Goal: Register for event/course

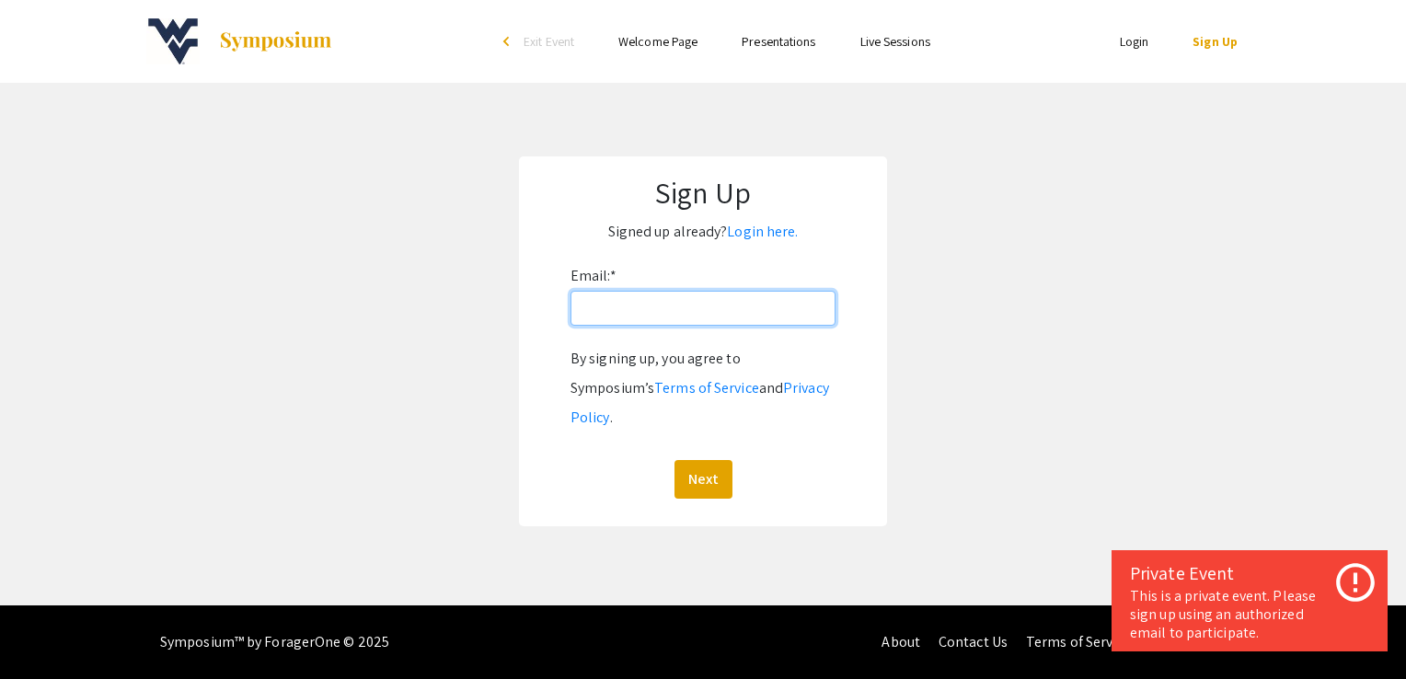
click at [629, 312] on input "Email: *" at bounding box center [702, 308] width 265 height 35
type input "[EMAIL_ADDRESS][DOMAIN_NAME]"
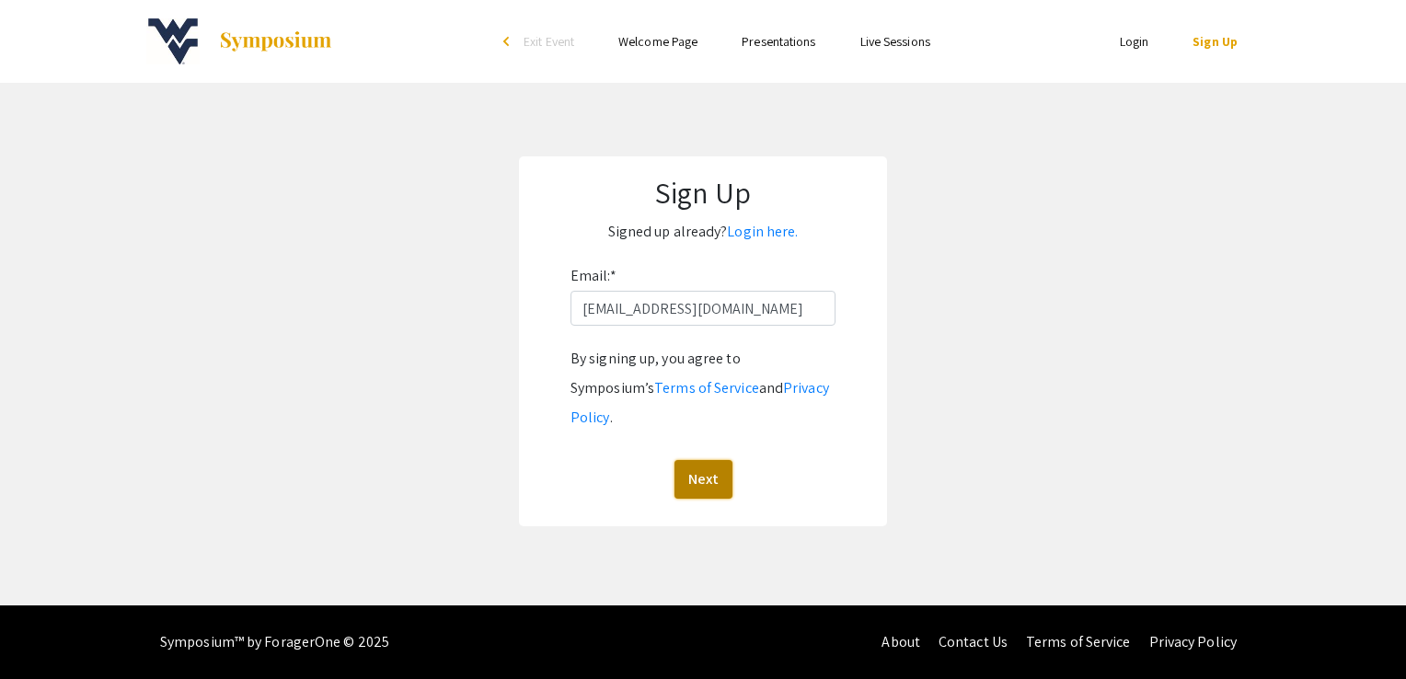
click at [699, 460] on button "Next" at bounding box center [703, 479] width 58 height 39
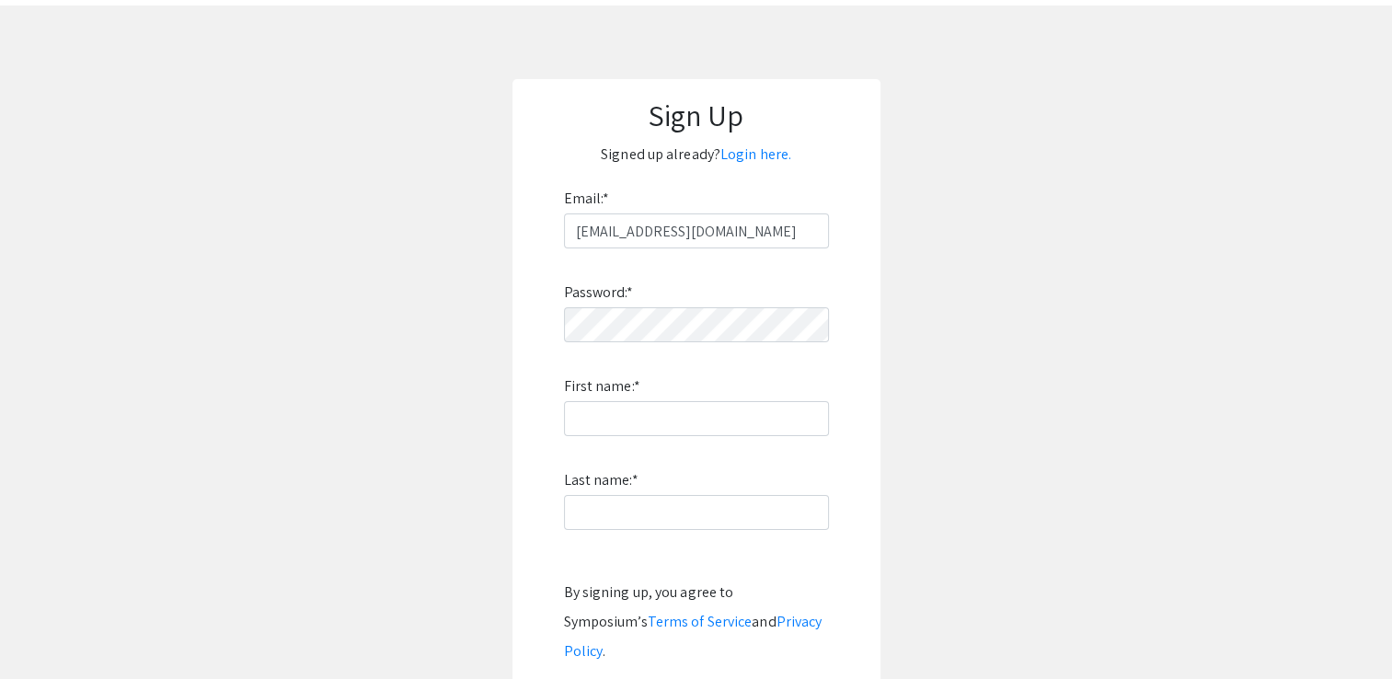
scroll to position [81, 0]
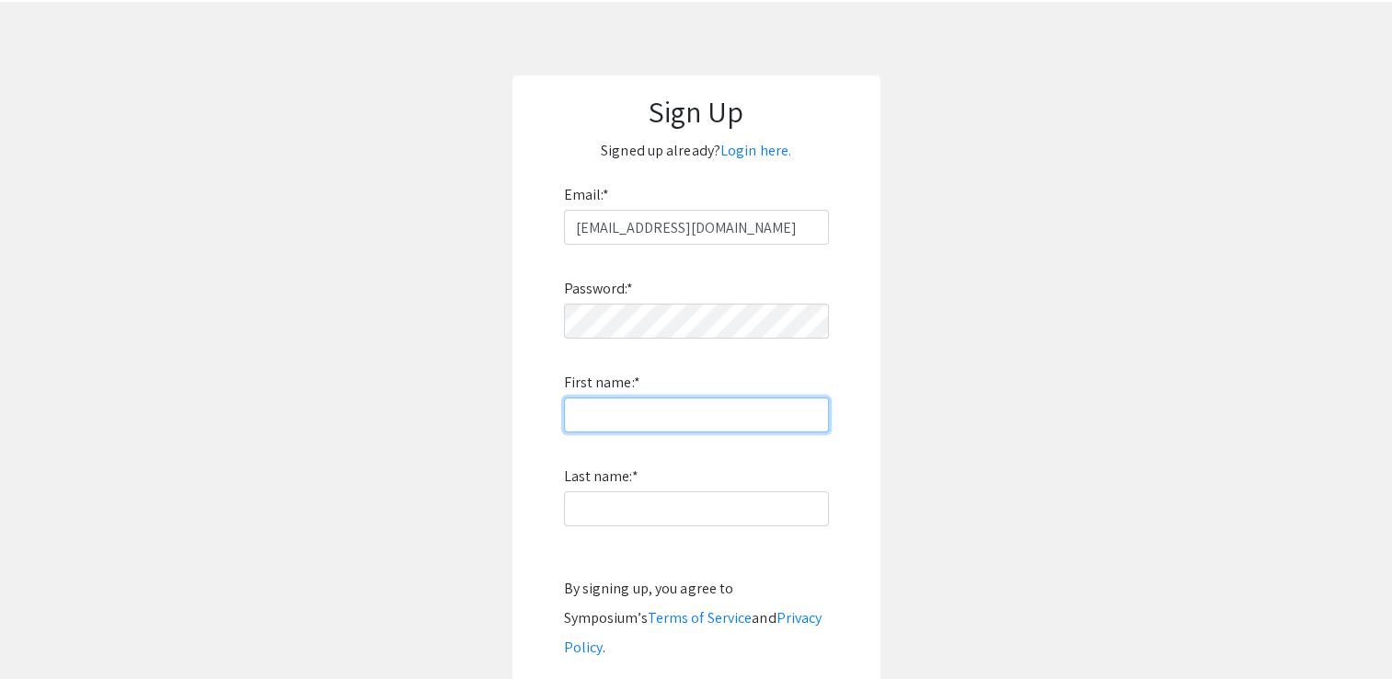
click at [614, 426] on input "First name: *" at bounding box center [696, 415] width 265 height 35
type input "[PERSON_NAME]"
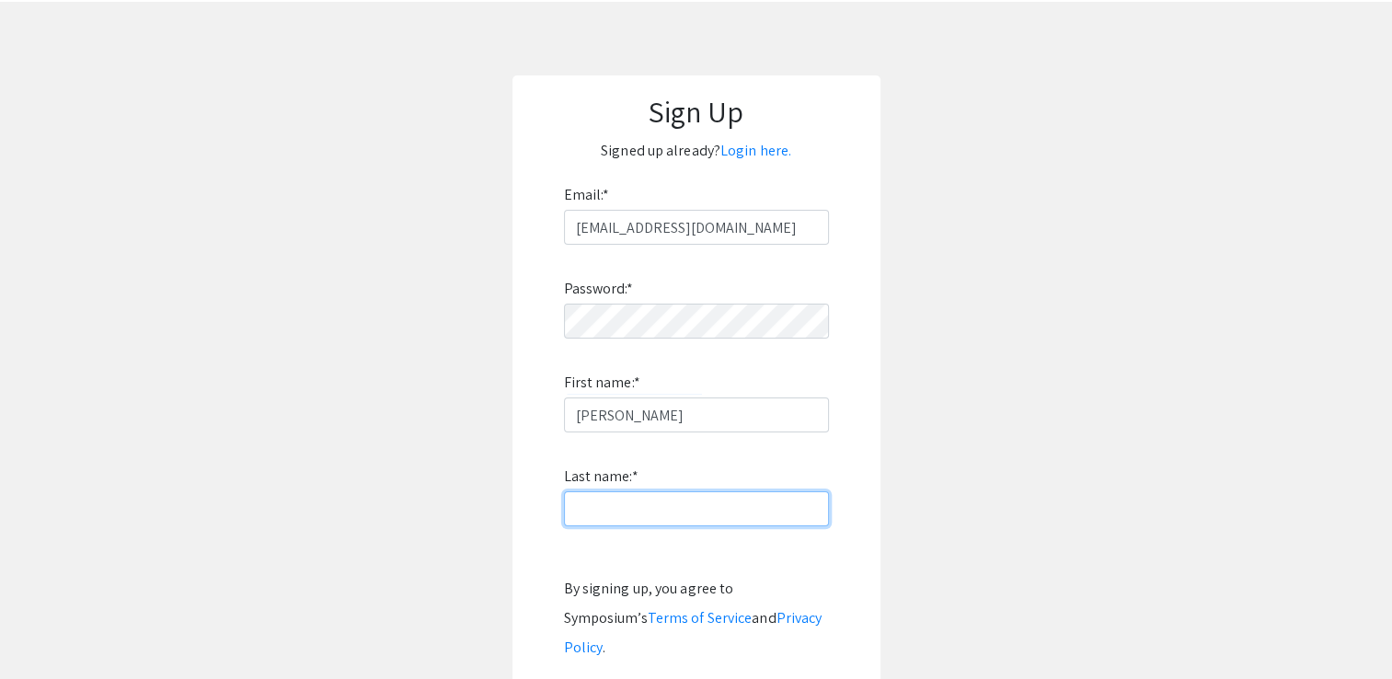
type input "[PERSON_NAME]"
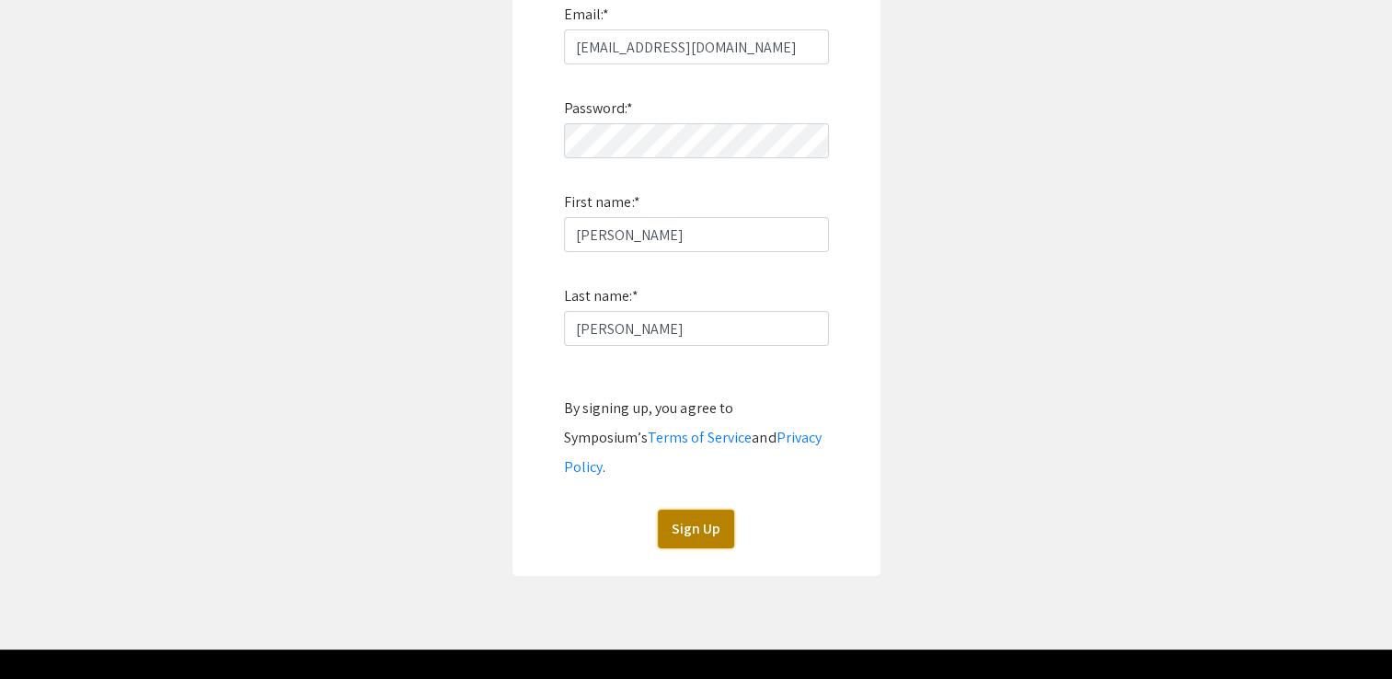
click at [688, 510] on button "Sign Up" at bounding box center [696, 529] width 76 height 39
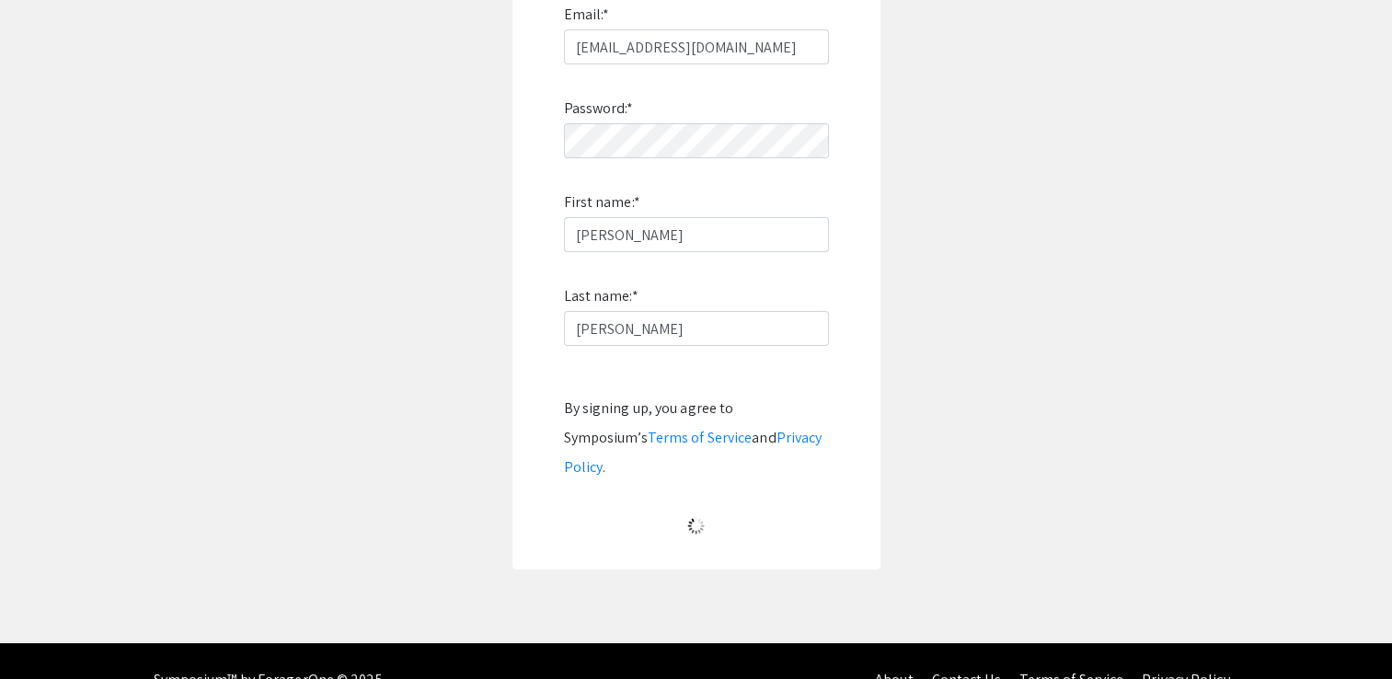
scroll to position [0, 0]
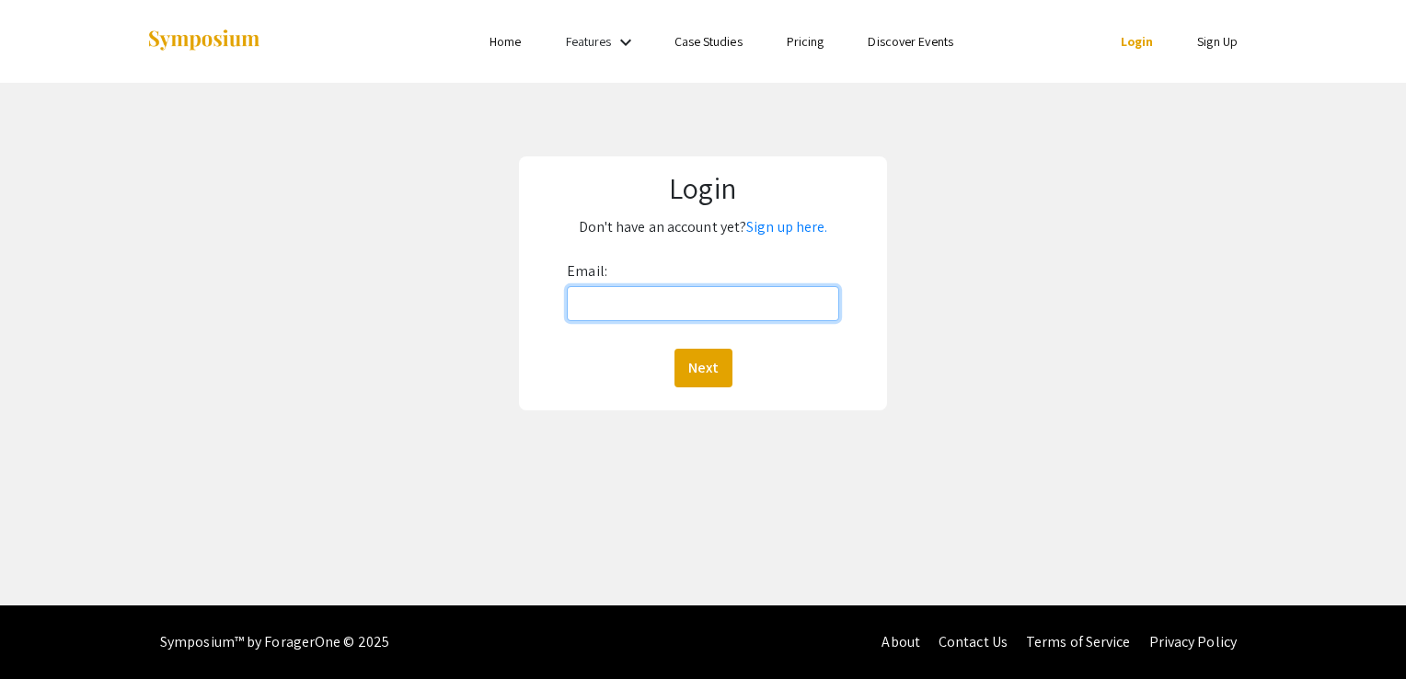
click at [755, 302] on input "Email:" at bounding box center [703, 303] width 272 height 35
type input "[EMAIL_ADDRESS][DOMAIN_NAME]"
click at [698, 359] on button "Next" at bounding box center [703, 368] width 58 height 39
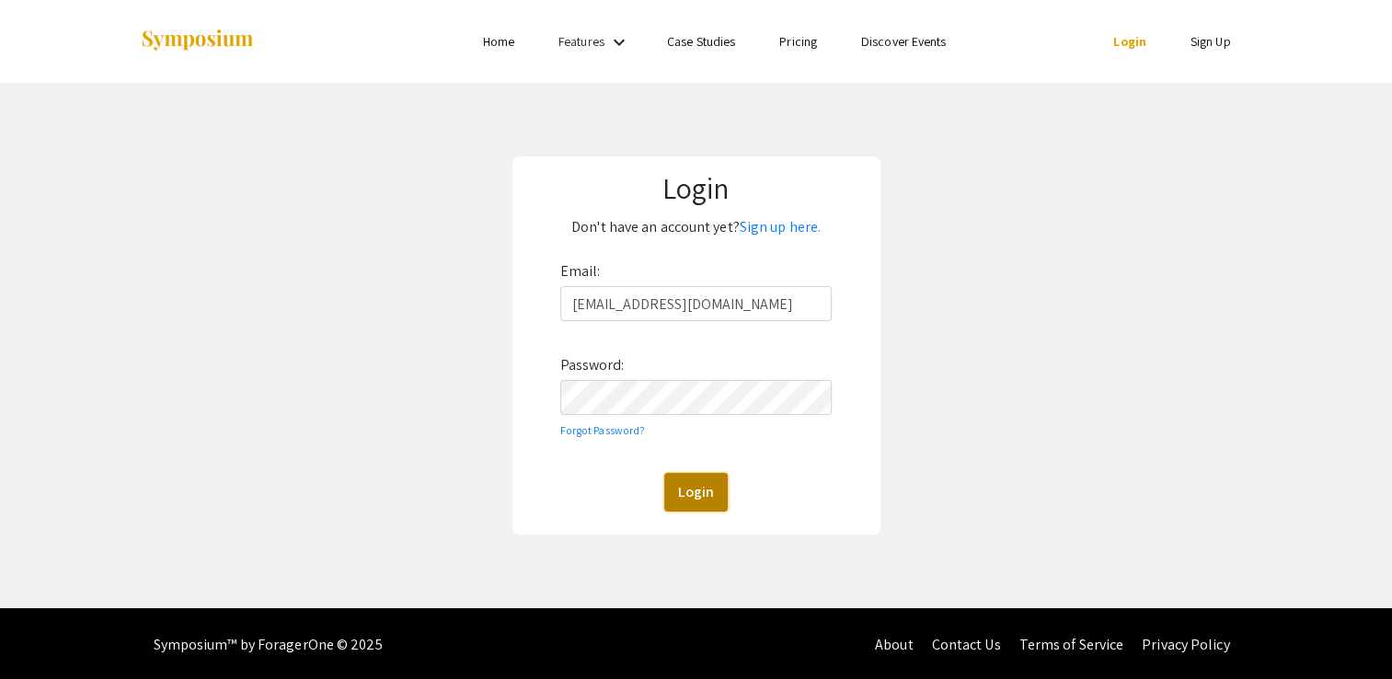
click at [701, 506] on button "Login" at bounding box center [695, 492] width 63 height 39
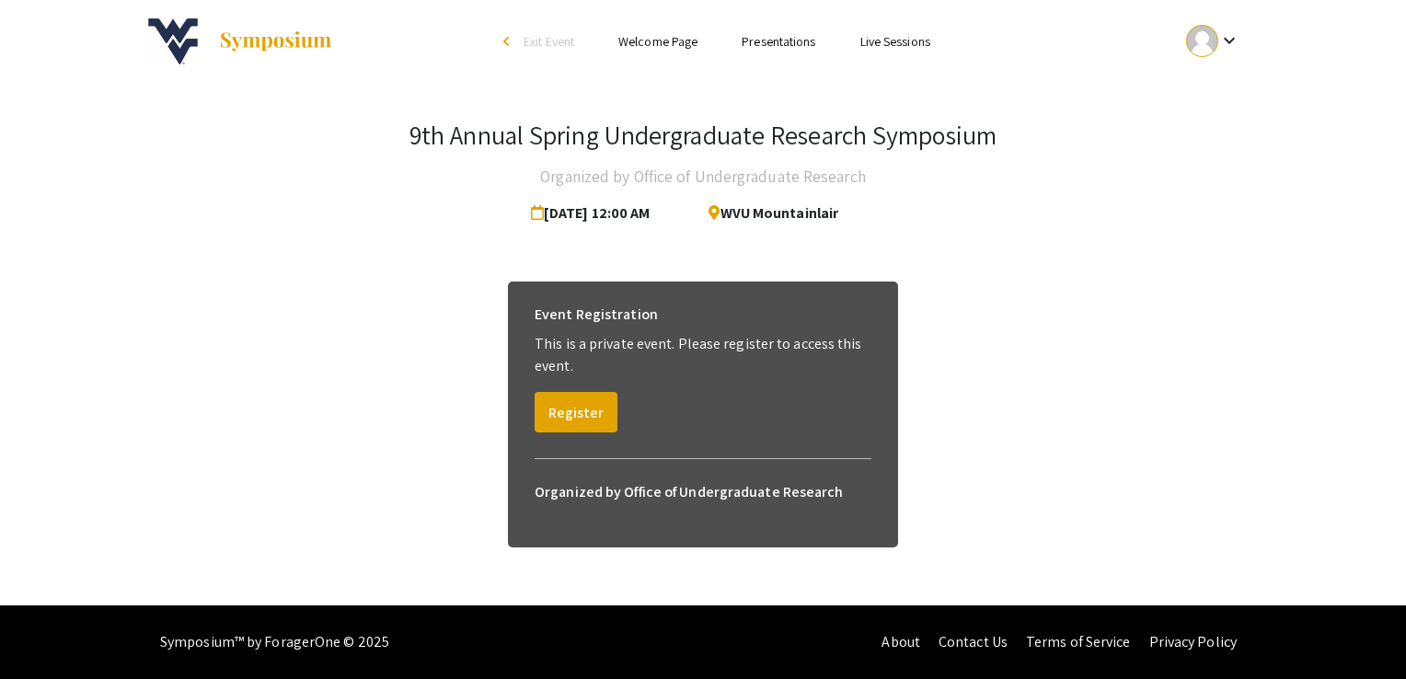
click at [679, 36] on link "Welcome Page" at bounding box center [657, 41] width 79 height 17
click at [773, 44] on link "Presentations" at bounding box center [779, 41] width 74 height 17
click at [791, 208] on span "WVU Mountainlair" at bounding box center [766, 213] width 144 height 37
click at [596, 226] on span "[DATE] 12:00 AM" at bounding box center [594, 213] width 127 height 37
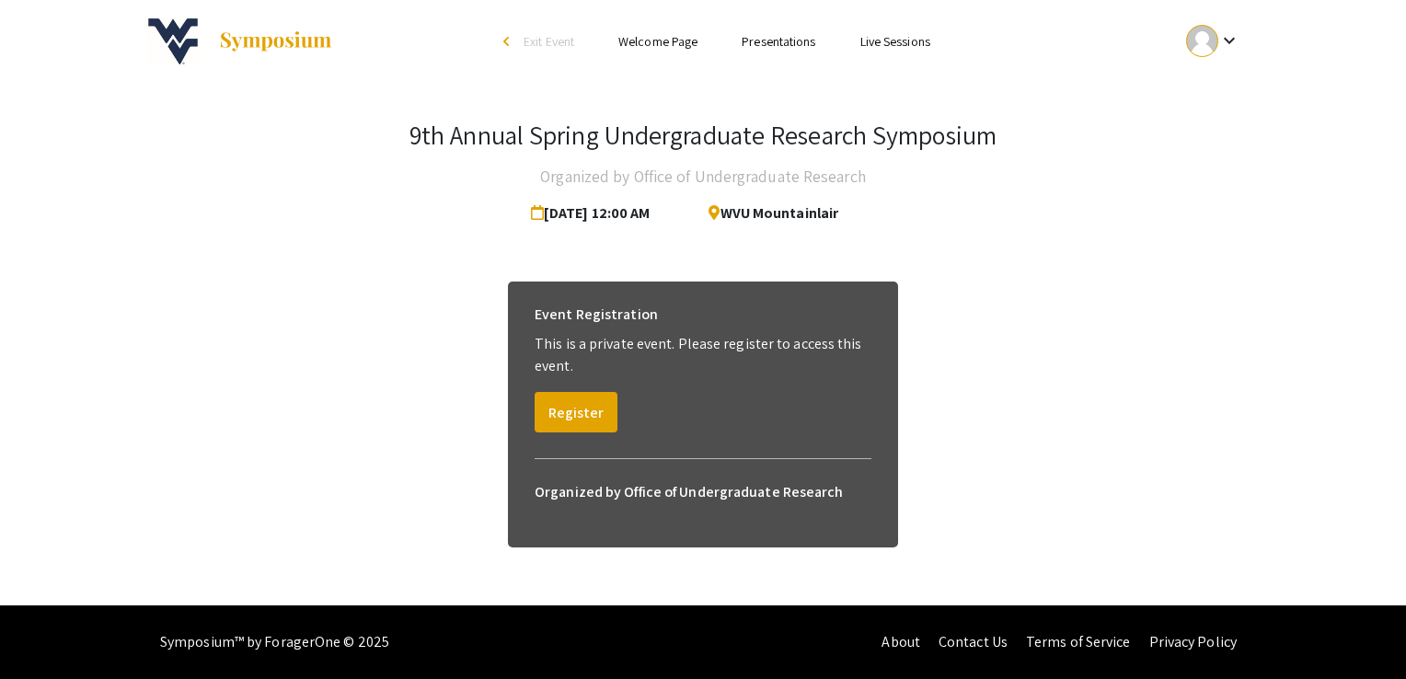
click at [720, 241] on div "9th Annual Spring Undergraduate Research Symposium Organized by Office of Under…" at bounding box center [703, 343] width 1141 height 520
click at [906, 39] on link "Live Sessions" at bounding box center [895, 41] width 70 height 17
click at [1221, 32] on mat-icon "keyboard_arrow_down" at bounding box center [1229, 40] width 22 height 22
click at [1221, 32] on div at bounding box center [703, 339] width 1406 height 679
click at [648, 45] on link "Welcome Page" at bounding box center [657, 41] width 79 height 17
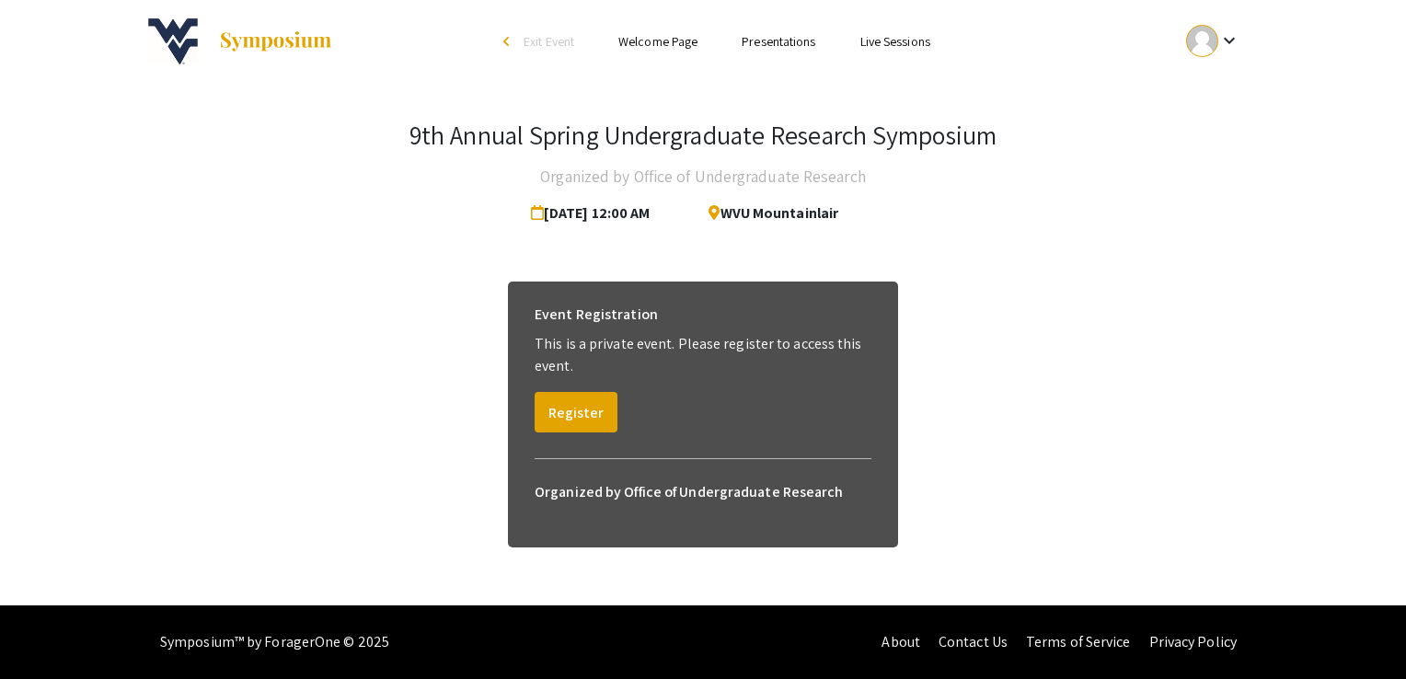
click at [648, 39] on link "Welcome Page" at bounding box center [657, 41] width 79 height 17
click at [666, 34] on link "Welcome Page" at bounding box center [657, 41] width 79 height 17
click at [667, 35] on link "Welcome Page" at bounding box center [657, 41] width 79 height 17
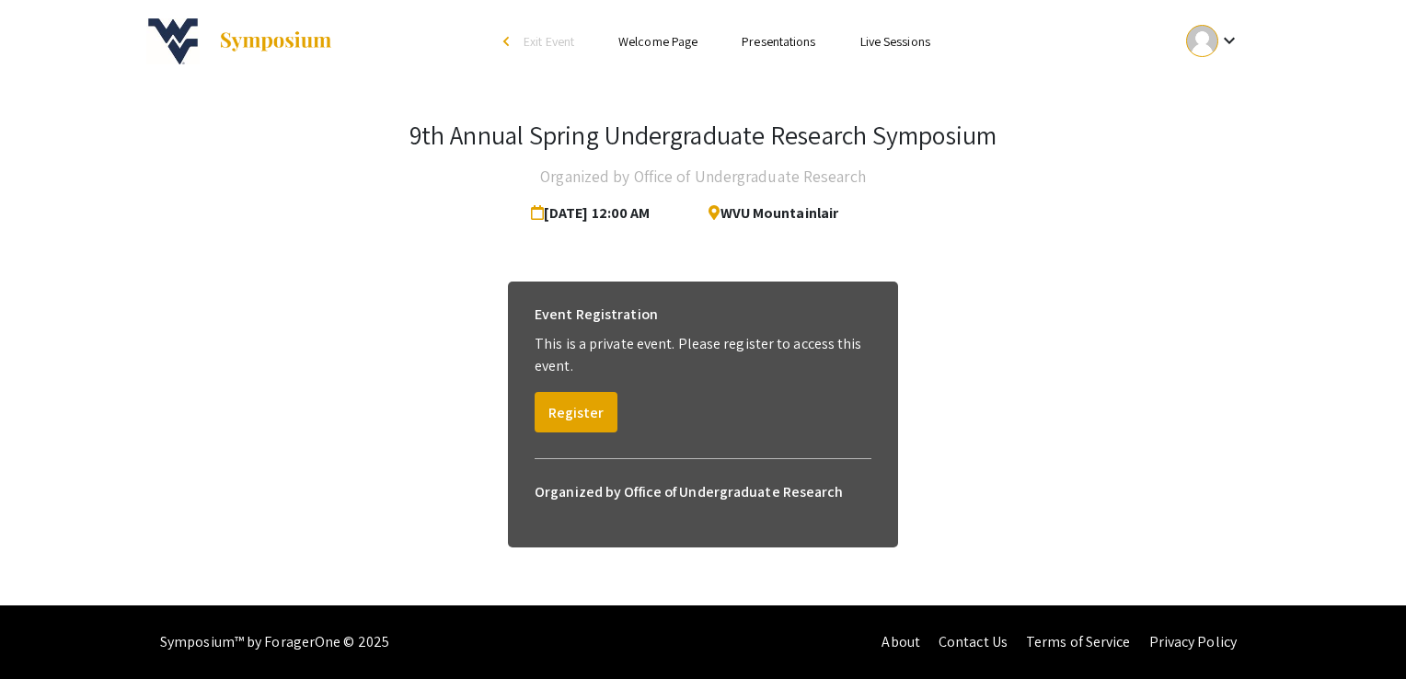
click at [667, 46] on link "Welcome Page" at bounding box center [657, 41] width 79 height 17
click at [742, 41] on link "Presentations" at bounding box center [779, 41] width 74 height 17
click at [682, 33] on link "Welcome Page" at bounding box center [657, 41] width 79 height 17
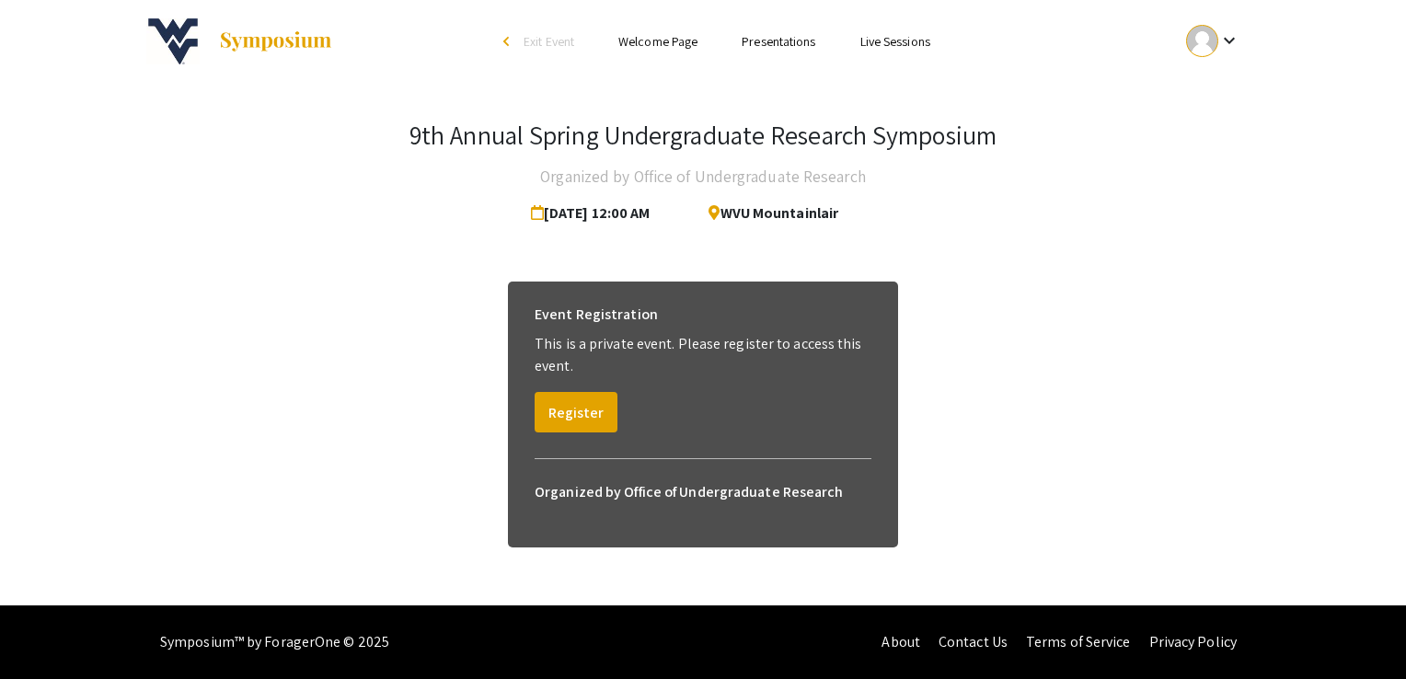
click at [682, 33] on link "Welcome Page" at bounding box center [657, 41] width 79 height 17
